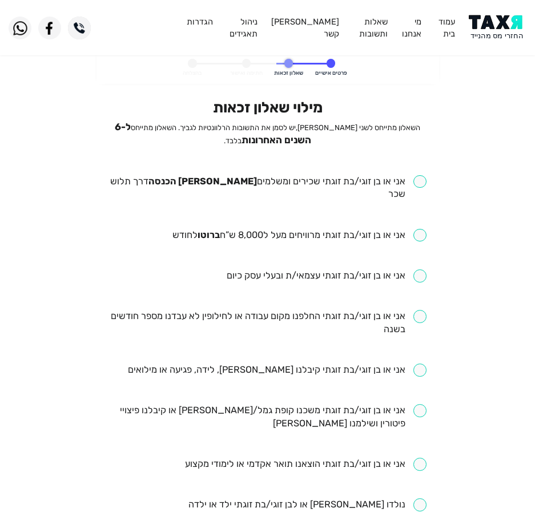
click at [289, 183] on input "checkbox" at bounding box center [267, 188] width 318 height 26
checkbox input "true"
click at [280, 213] on ul "אני או בן זוגי/בת זוגתי שכירים ומשלמים [PERSON_NAME] הכנסה דרך תלוש שכר אני או …" at bounding box center [267, 505] width 318 height 660
click at [275, 229] on input "checkbox" at bounding box center [299, 235] width 254 height 13
checkbox input "true"
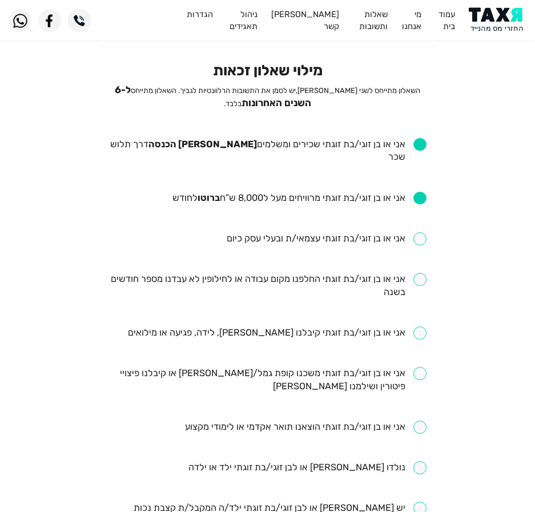
scroll to position [57, 0]
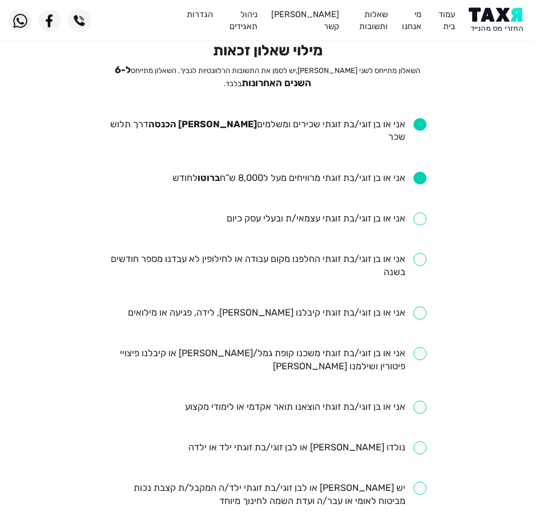
click at [292, 253] on input "checkbox" at bounding box center [267, 266] width 318 height 26
click at [303, 255] on input "checkbox" at bounding box center [267, 266] width 318 height 26
click at [325, 259] on input "checkbox" at bounding box center [267, 266] width 318 height 26
checkbox input "true"
click at [290, 307] on input "checkbox" at bounding box center [277, 313] width 299 height 13
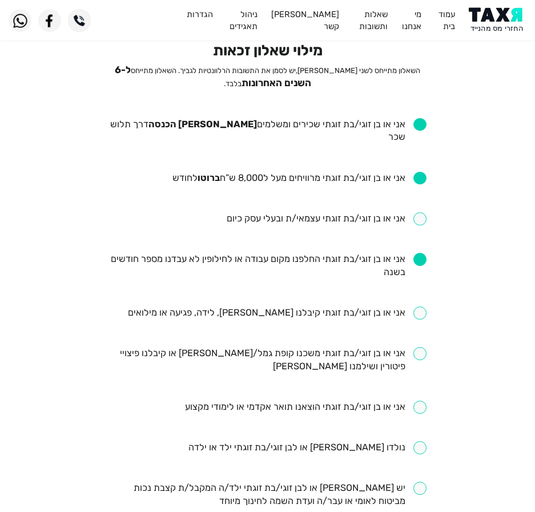
checkbox input "true"
click at [358, 347] on input "checkbox" at bounding box center [267, 360] width 318 height 26
checkbox input "true"
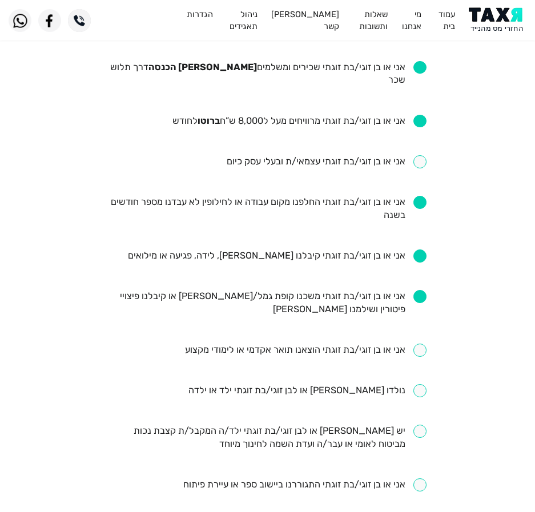
click at [363, 329] on ul "אני או בן זוגי/בת זוגתי שכירים ומשלמים [PERSON_NAME] הכנסה דרך תלוש שכר אני או …" at bounding box center [267, 391] width 318 height 660
click at [363, 344] on input "checkbox" at bounding box center [305, 350] width 241 height 13
checkbox input "true"
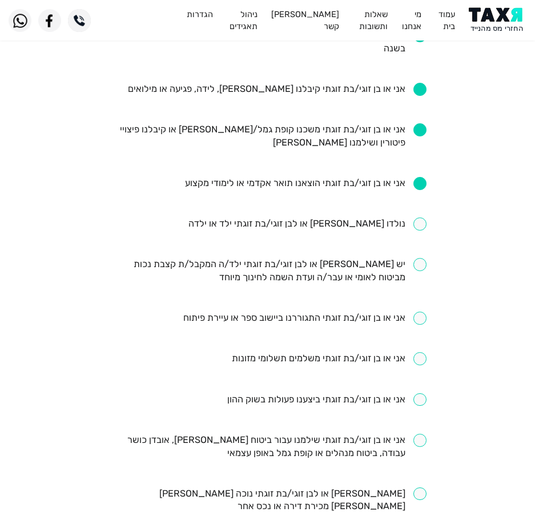
scroll to position [228, 0]
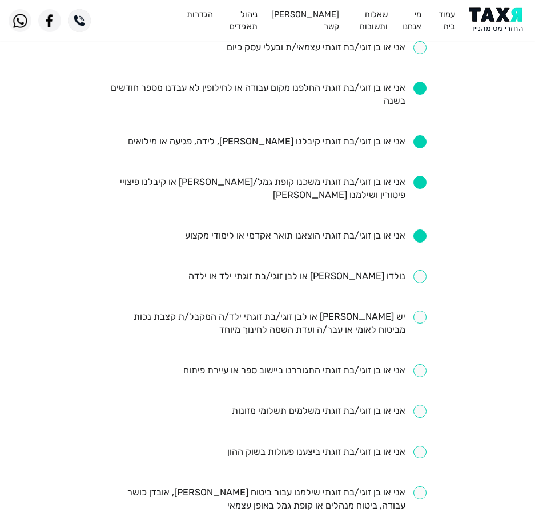
click at [306, 270] on input "checkbox" at bounding box center [307, 276] width 238 height 13
checkbox input "true"
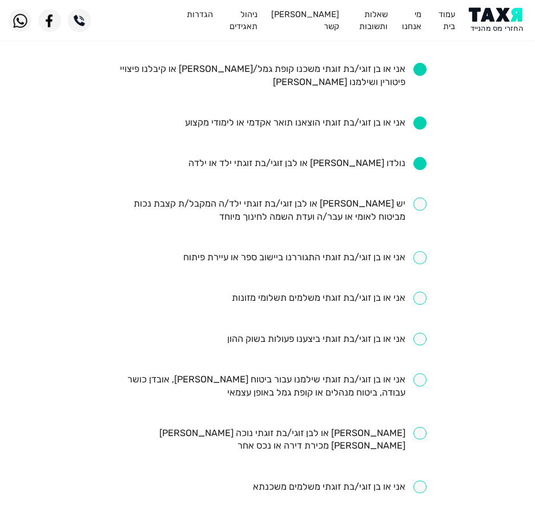
scroll to position [342, 0]
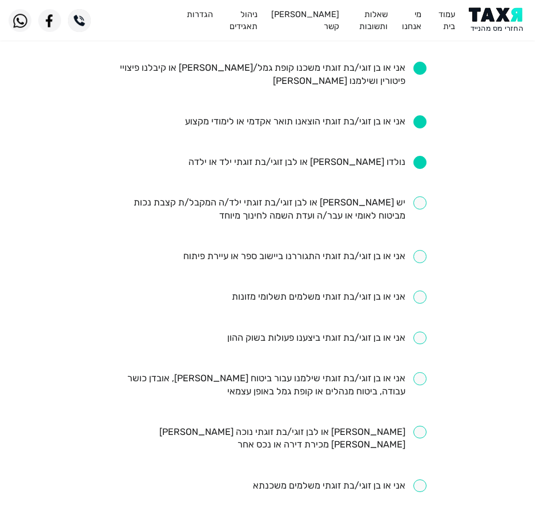
click at [334, 373] on input "checkbox" at bounding box center [267, 385] width 318 height 26
checkbox input "true"
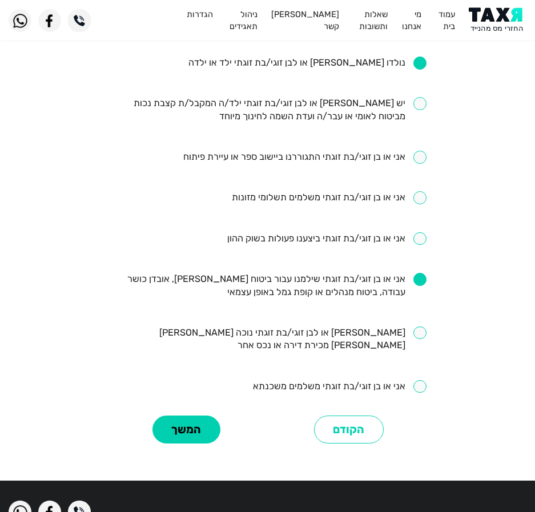
scroll to position [457, 0]
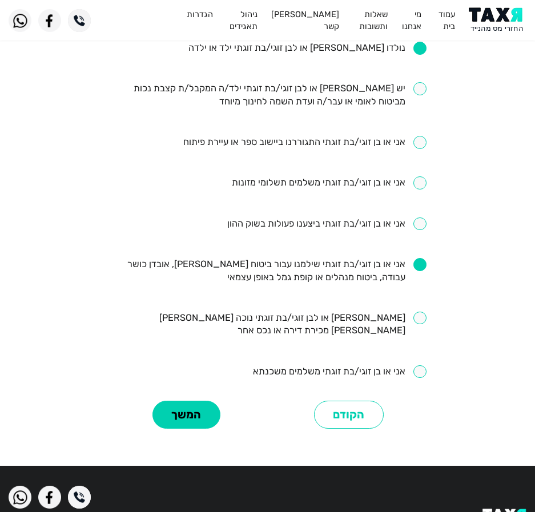
click at [305, 365] on input "checkbox" at bounding box center [340, 371] width 174 height 13
checkbox input "true"
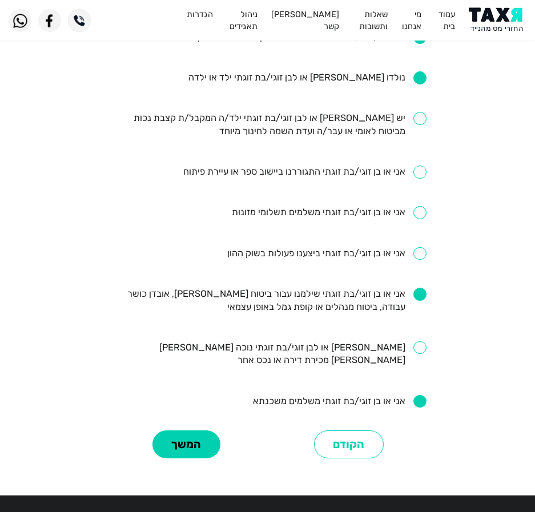
scroll to position [468, 0]
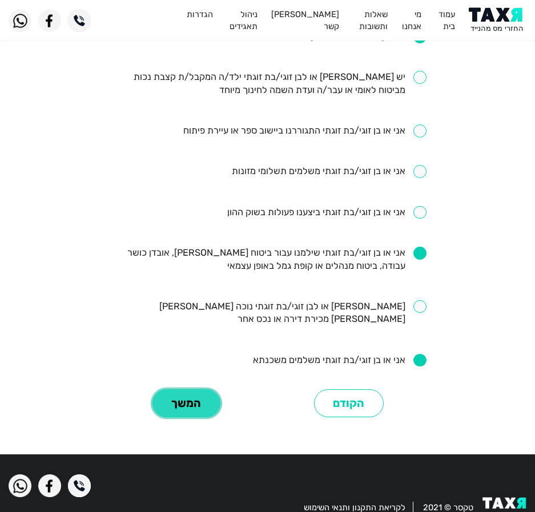
click at [193, 389] on button "המשך" at bounding box center [186, 403] width 68 height 28
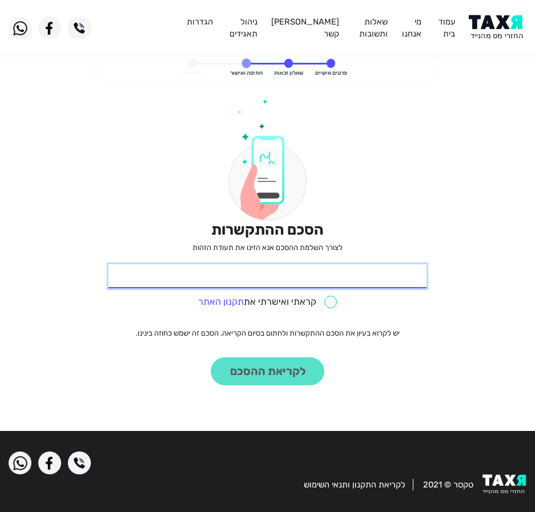
click at [378, 264] on input "* תעודת זהות" at bounding box center [267, 276] width 318 height 24
type input "039821103"
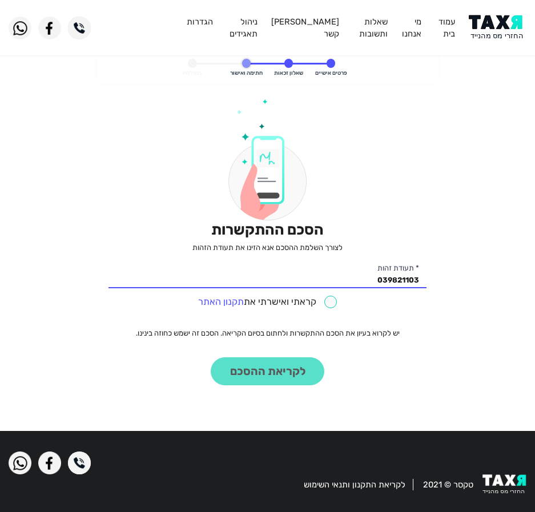
click at [323, 307] on input "checkbox" at bounding box center [267, 302] width 139 height 13
checkbox input "true"
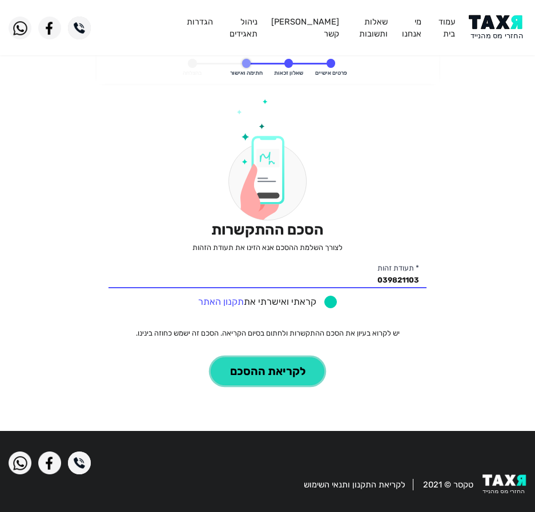
click at [259, 381] on button "לקריאת ההסכם" at bounding box center [268, 371] width 114 height 28
